Goal: Navigation & Orientation: Find specific page/section

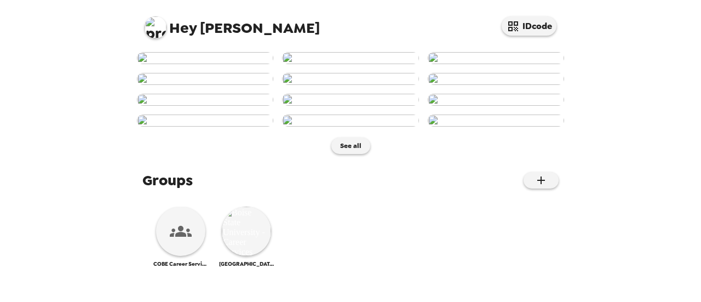
scroll to position [608, 0]
click at [172, 237] on icon at bounding box center [181, 231] width 22 height 11
click at [236, 236] on img at bounding box center [246, 231] width 49 height 49
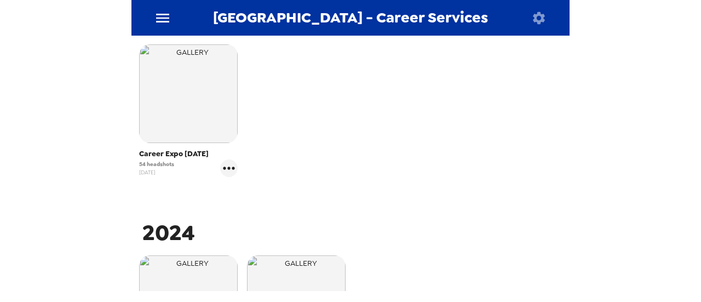
scroll to position [219, 0]
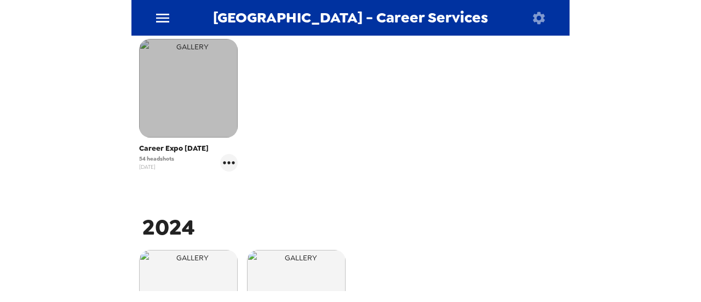
click at [206, 101] on img "button" at bounding box center [188, 88] width 99 height 99
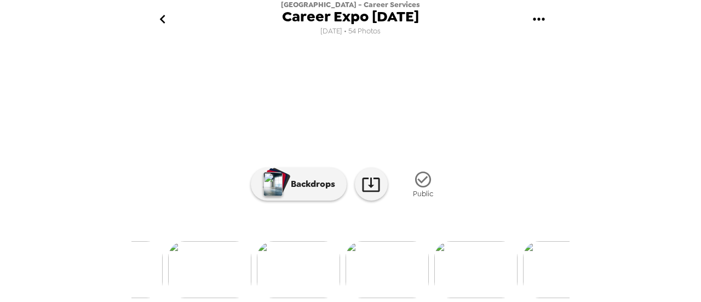
scroll to position [0, 4151]
click at [355, 248] on img at bounding box center [370, 269] width 83 height 57
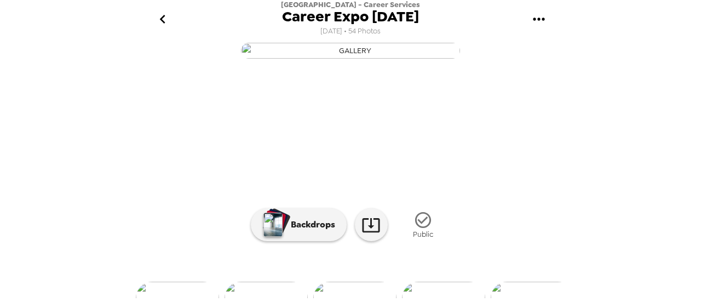
scroll to position [0, 0]
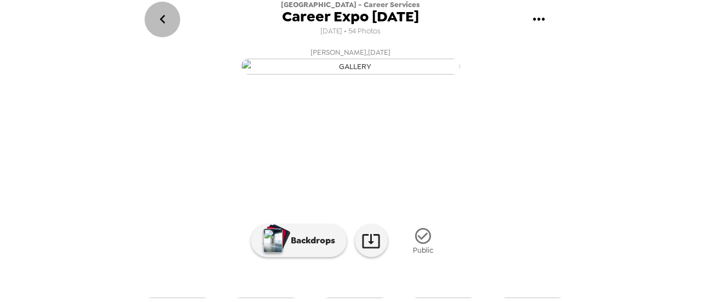
click at [173, 15] on button "go back" at bounding box center [163, 20] width 36 height 36
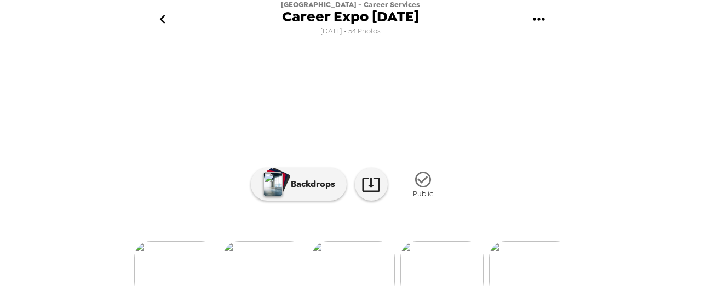
scroll to position [0, 4083]
click at [189, 248] on img at bounding box center [171, 269] width 83 height 57
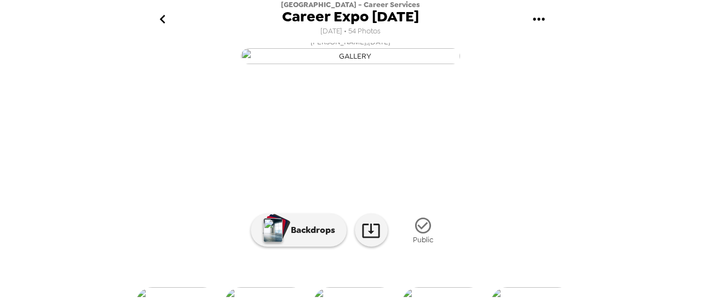
scroll to position [0, 0]
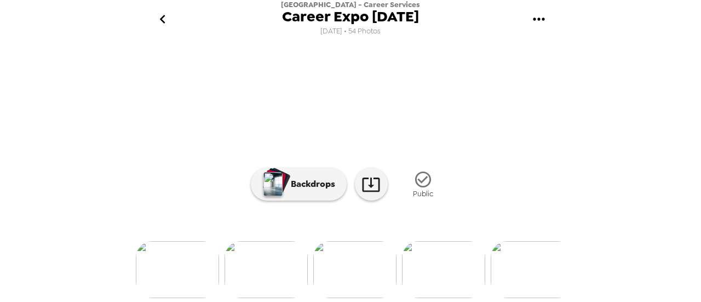
click at [446, 257] on img at bounding box center [443, 269] width 83 height 57
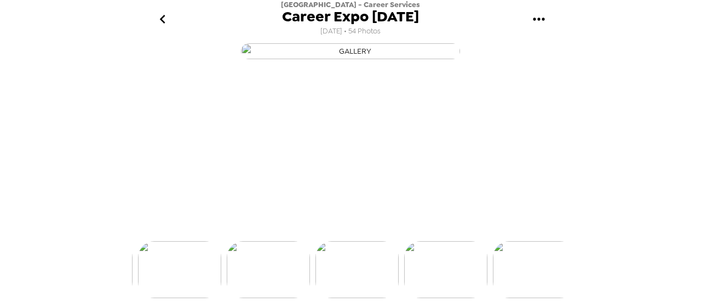
scroll to position [0, 3989]
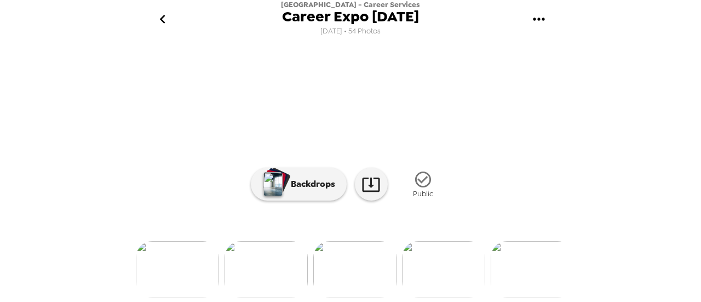
click at [452, 273] on img at bounding box center [443, 269] width 83 height 57
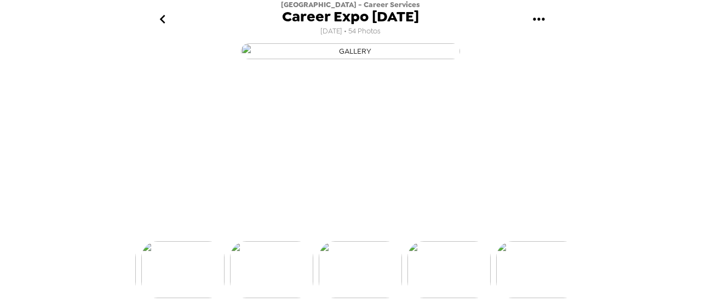
scroll to position [0, 4077]
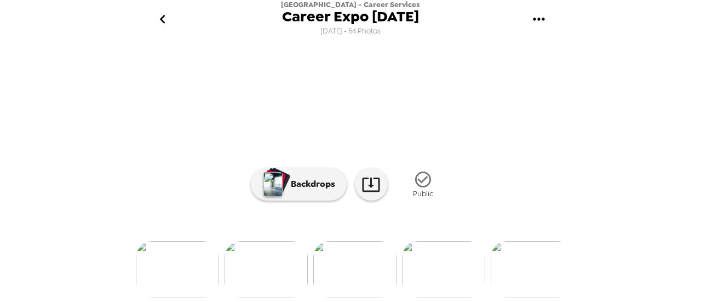
click at [433, 259] on img at bounding box center [443, 269] width 83 height 57
click at [369, 194] on icon at bounding box center [371, 184] width 19 height 19
click at [288, 262] on img at bounding box center [266, 269] width 83 height 57
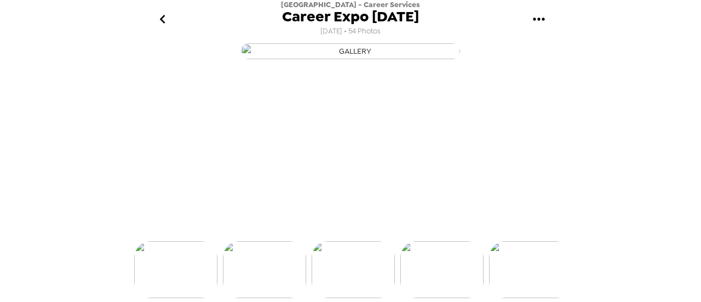
scroll to position [0, 0]
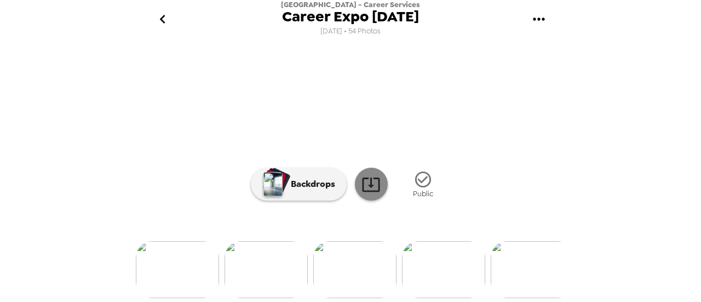
click at [369, 179] on icon at bounding box center [371, 184] width 19 height 19
